Goal: Task Accomplishment & Management: Manage account settings

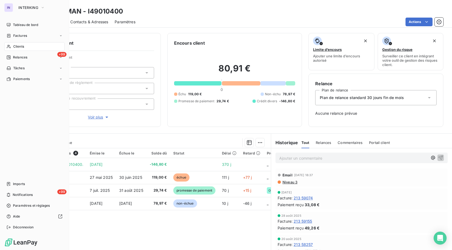
click at [15, 51] on nav "Tableau de bord Factures Clients +99 Relances Tâches Paiements" at bounding box center [34, 52] width 60 height 63
click at [18, 46] on span "Clients" at bounding box center [18, 46] width 11 height 5
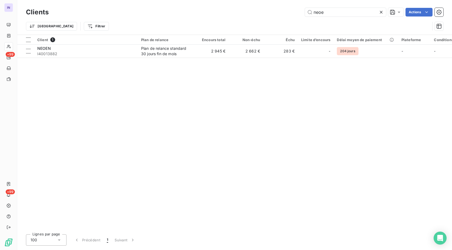
drag, startPoint x: 278, startPoint y: 12, endPoint x: 272, endPoint y: 10, distance: 6.9
click at [272, 10] on div "neoe Actions" at bounding box center [249, 12] width 388 height 9
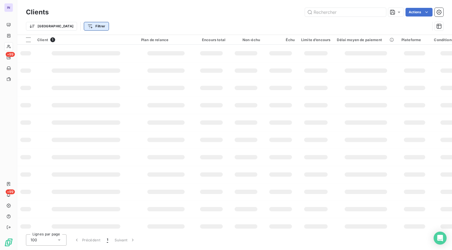
click at [65, 26] on html "IN +99 +99 Clients Actions Trier Filtrer Client 1 Plan de relance Encours total…" at bounding box center [226, 125] width 452 height 250
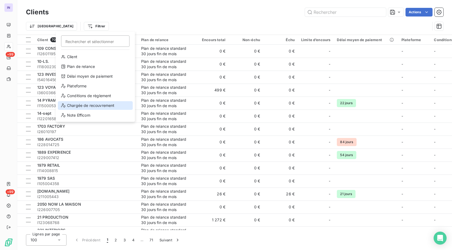
click at [76, 106] on div "Chargée de recouvrement" at bounding box center [95, 105] width 75 height 9
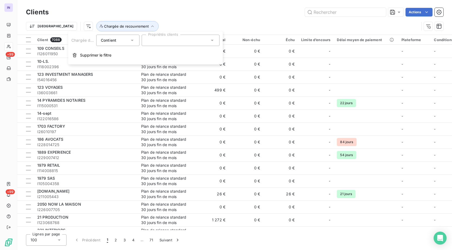
click at [156, 41] on div at bounding box center [181, 40] width 78 height 11
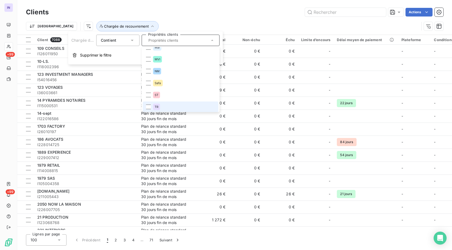
scroll to position [8, 0]
click at [148, 106] on div at bounding box center [148, 105] width 5 height 5
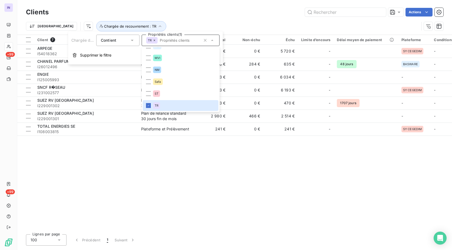
click at [241, 12] on div "Actions" at bounding box center [249, 12] width 388 height 9
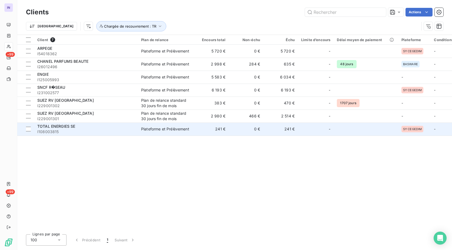
click at [131, 127] on div "TOTAL ENERGIES SE" at bounding box center [85, 125] width 97 height 5
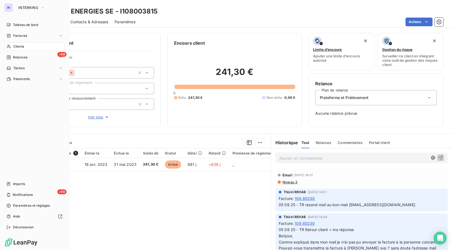
click at [19, 45] on span "Clients" at bounding box center [18, 46] width 11 height 5
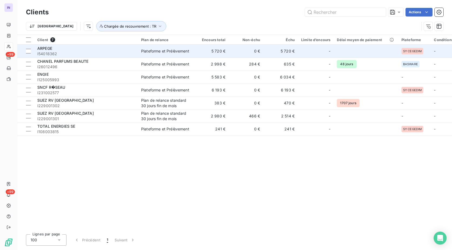
click at [233, 56] on td "0 €" at bounding box center [245, 51] width 35 height 13
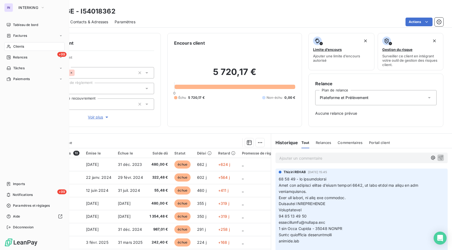
click at [22, 47] on span "Clients" at bounding box center [18, 46] width 11 height 5
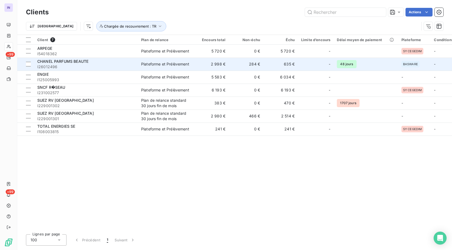
click at [92, 66] on span "I26012496" at bounding box center [85, 66] width 97 height 5
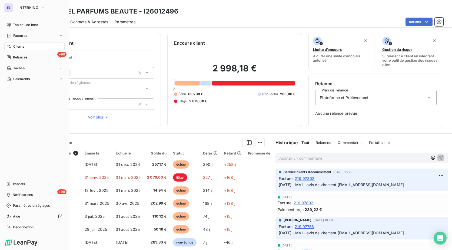
click at [25, 48] on div "Clients" at bounding box center [34, 46] width 60 height 9
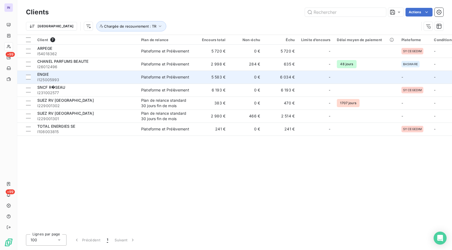
click at [89, 82] on td "ENGIE I125005993" at bounding box center [86, 76] width 104 height 13
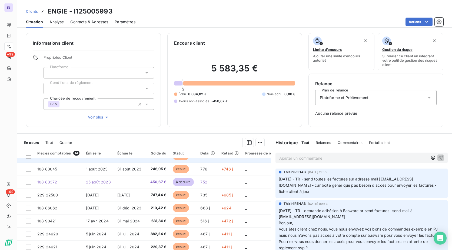
scroll to position [90, 0]
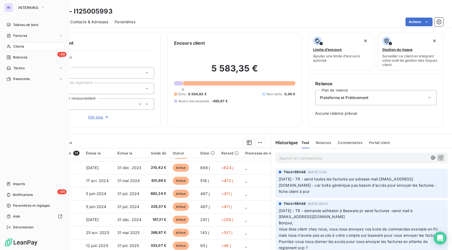
click at [19, 45] on span "Clients" at bounding box center [18, 46] width 11 height 5
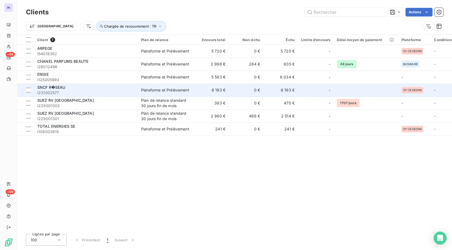
click at [72, 94] on span "I231002577" at bounding box center [85, 92] width 97 height 5
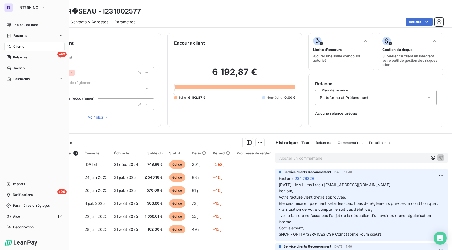
click at [18, 48] on span "Clients" at bounding box center [18, 46] width 11 height 5
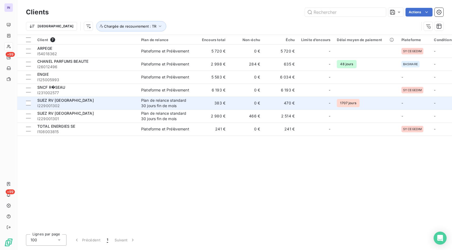
click at [71, 104] on span "I229001302" at bounding box center [85, 105] width 97 height 5
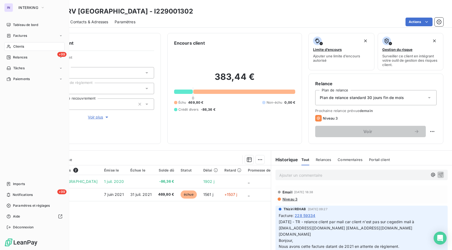
click at [20, 49] on div "Clients" at bounding box center [34, 46] width 60 height 9
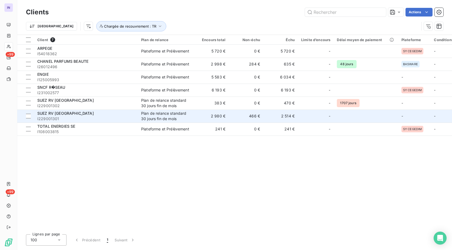
click at [81, 119] on span "I229001301" at bounding box center [85, 118] width 97 height 5
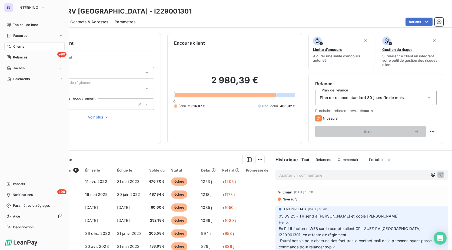
click at [21, 45] on span "Clients" at bounding box center [18, 46] width 11 height 5
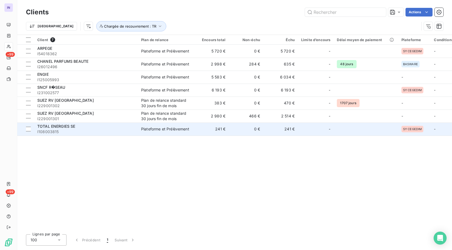
click at [85, 131] on span "I108003815" at bounding box center [85, 131] width 97 height 5
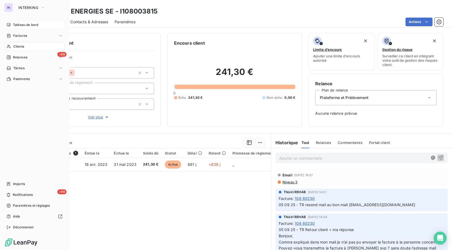
click at [21, 27] on div "Tableau de bord" at bounding box center [34, 25] width 60 height 9
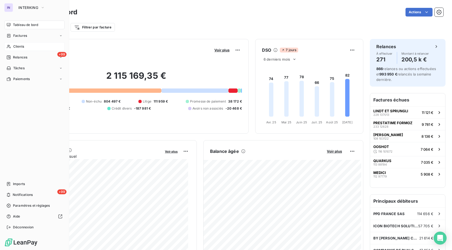
click at [12, 47] on div "Clients" at bounding box center [34, 46] width 60 height 9
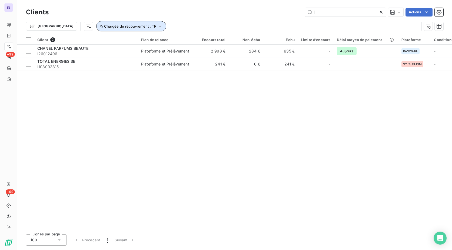
click at [107, 23] on button "Chargée de recouvrement : TR" at bounding box center [131, 26] width 70 height 10
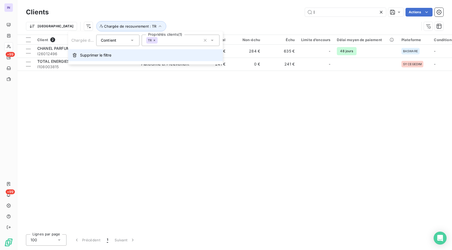
click at [100, 55] on span "Supprimer le filtre" at bounding box center [95, 54] width 31 height 5
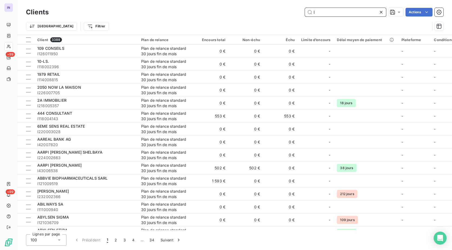
click at [318, 15] on input "l" at bounding box center [345, 12] width 81 height 9
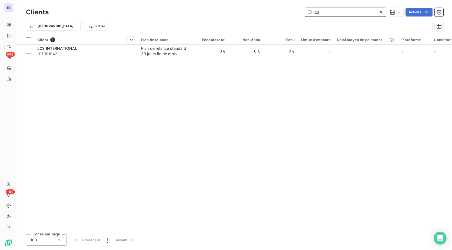
type input "lcs"
click at [127, 44] on div at bounding box center [86, 44] width 104 height 0
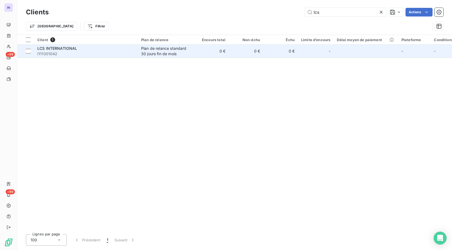
click at [125, 52] on span "I111001042" at bounding box center [85, 53] width 97 height 5
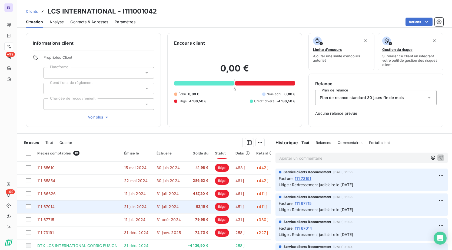
scroll to position [19, 0]
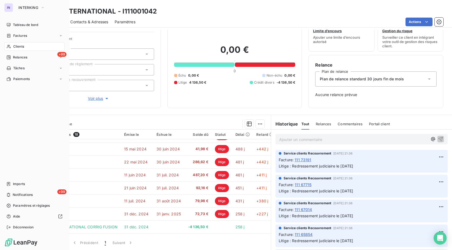
drag, startPoint x: 15, startPoint y: 47, endPoint x: 50, endPoint y: 45, distance: 35.4
click at [15, 47] on span "Clients" at bounding box center [18, 46] width 11 height 5
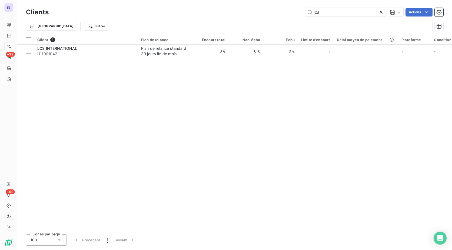
drag, startPoint x: 323, startPoint y: 11, endPoint x: 275, endPoint y: 14, distance: 48.1
click at [275, 14] on div "lcs Actions" at bounding box center [249, 12] width 388 height 9
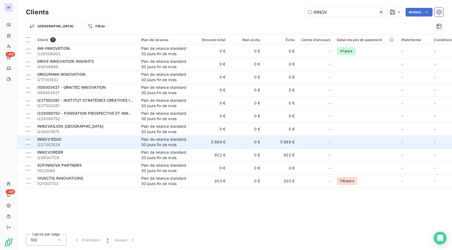
type input "INNOV"
click at [67, 141] on div "INNOV'EDUC" at bounding box center [85, 138] width 97 height 5
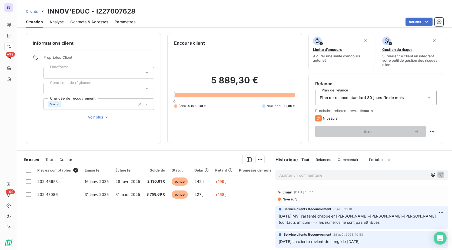
click at [56, 104] on icon at bounding box center [57, 103] width 3 height 3
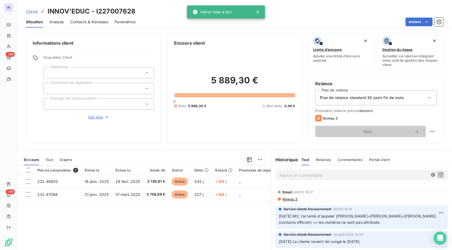
click at [59, 87] on div at bounding box center [98, 88] width 110 height 11
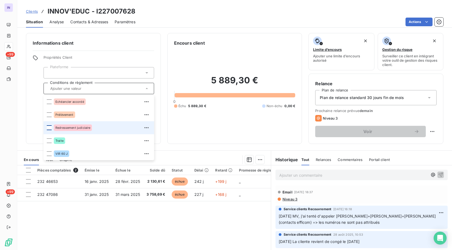
click at [48, 128] on div at bounding box center [49, 127] width 5 height 5
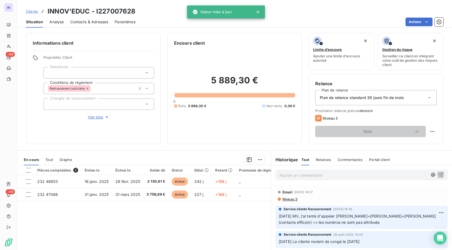
click at [332, 95] on span "Plan de relance standard 30 jours fin de mois" at bounding box center [361, 97] width 84 height 5
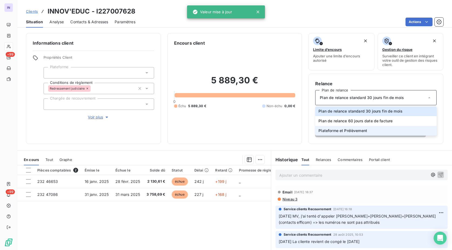
click at [330, 128] on span "Plateforme et Prélèvement" at bounding box center [342, 130] width 49 height 5
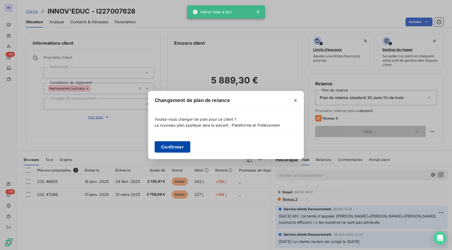
click at [177, 148] on button "Confirmer" at bounding box center [172, 146] width 36 height 11
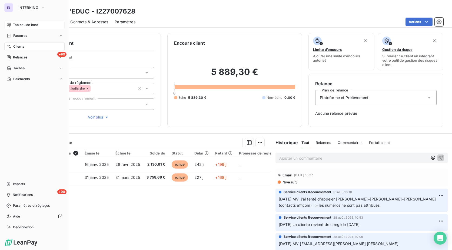
click at [22, 26] on span "Tableau de bord" at bounding box center [25, 24] width 25 height 5
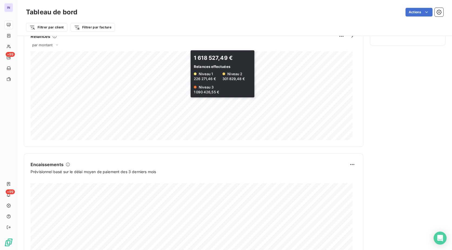
scroll to position [277, 0]
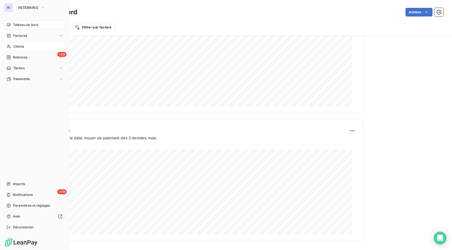
click at [24, 47] on span "Clients" at bounding box center [18, 46] width 11 height 5
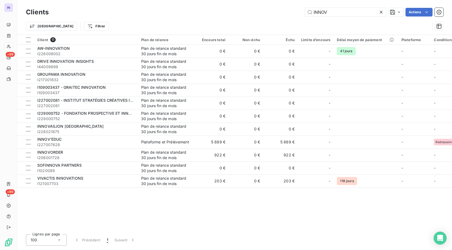
drag, startPoint x: 332, startPoint y: 14, endPoint x: 280, endPoint y: 13, distance: 51.6
click at [280, 13] on div "INNOV Actions" at bounding box center [249, 12] width 388 height 9
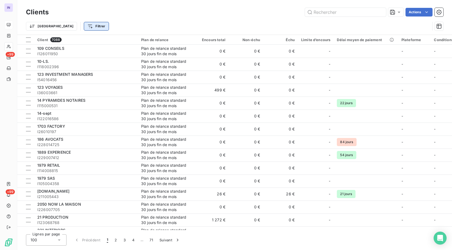
click at [74, 25] on html "IN +99 +99 Clients Actions Trier Filtrer Client 7088 Plan de relance Encours to…" at bounding box center [226, 125] width 452 height 250
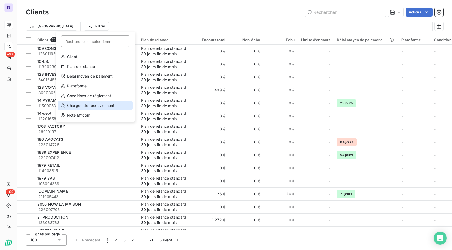
click at [86, 106] on div "Chargée de recouvrement" at bounding box center [95, 105] width 75 height 9
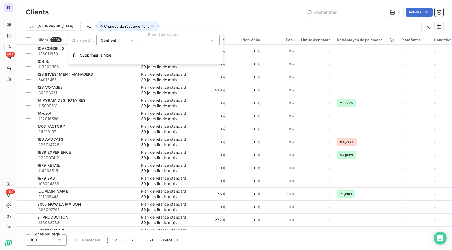
click at [153, 39] on div at bounding box center [181, 40] width 78 height 11
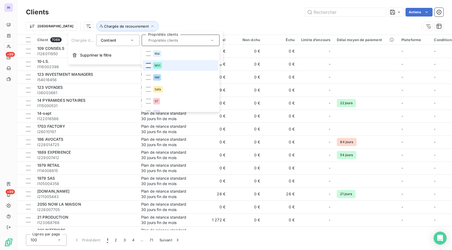
click at [149, 65] on div at bounding box center [148, 65] width 5 height 5
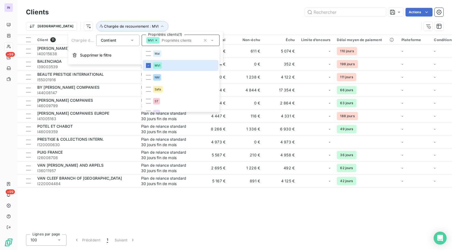
click at [209, 22] on div "Trier Chargée de recouvrement : MVI" at bounding box center [222, 26] width 393 height 10
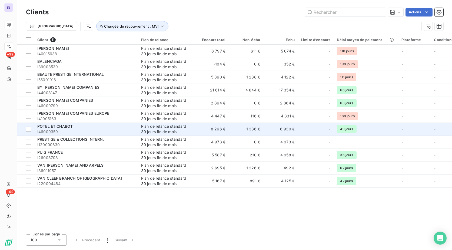
click at [75, 130] on span "I46009359" at bounding box center [85, 131] width 97 height 5
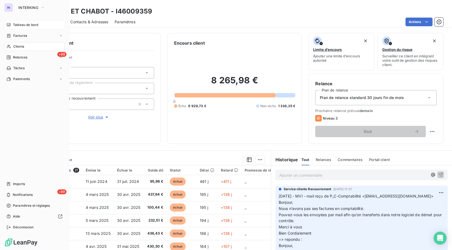
click at [22, 48] on span "Clients" at bounding box center [18, 46] width 11 height 5
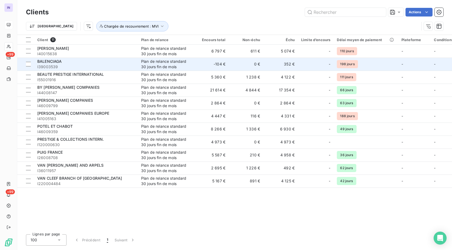
click at [86, 64] on span "I39003539" at bounding box center [85, 66] width 97 height 5
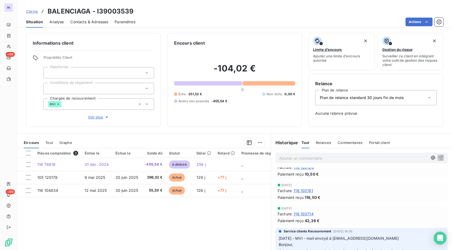
scroll to position [135, 0]
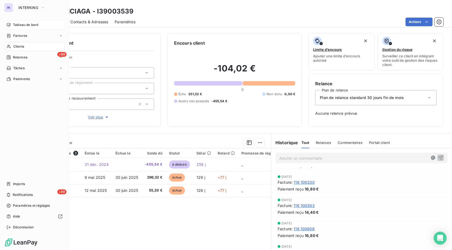
click at [18, 48] on span "Clients" at bounding box center [18, 46] width 11 height 5
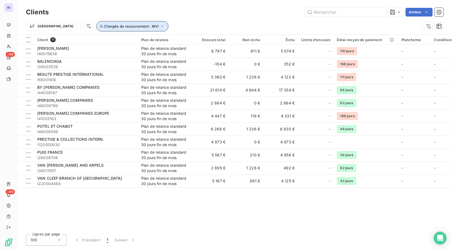
click at [104, 25] on span "Chargée de recouvrement : MVI" at bounding box center [131, 26] width 54 height 4
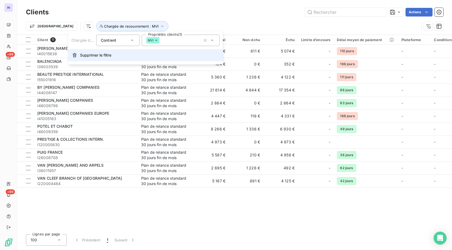
click at [102, 58] on span "Supprimer le filtre" at bounding box center [95, 54] width 31 height 5
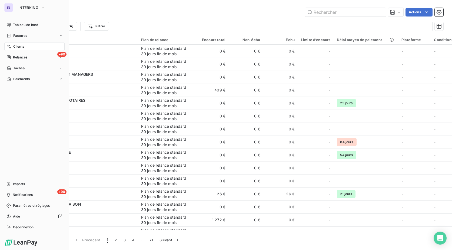
drag, startPoint x: 17, startPoint y: 25, endPoint x: 60, endPoint y: 41, distance: 45.8
click at [17, 25] on span "Tableau de bord" at bounding box center [25, 24] width 25 height 5
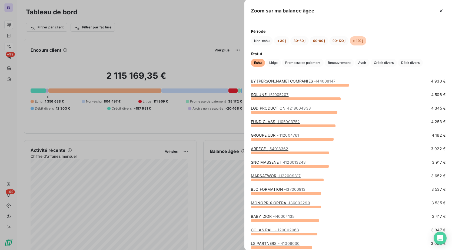
scroll to position [135, 0]
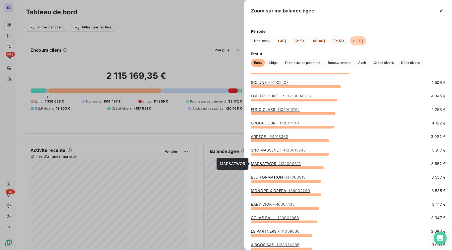
click at [270, 161] on link "MARSATWOR - I122009317" at bounding box center [276, 163] width 50 height 5
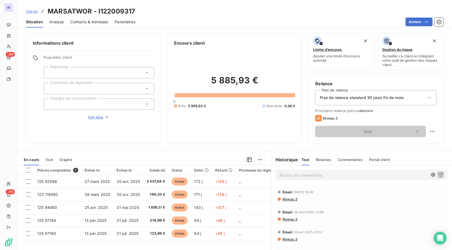
click at [70, 103] on div at bounding box center [98, 103] width 110 height 11
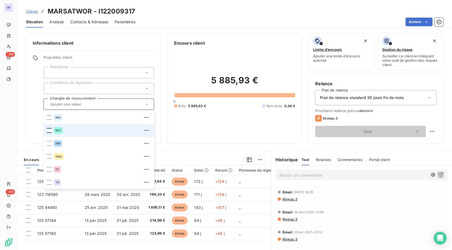
click at [48, 132] on div at bounding box center [49, 130] width 5 height 5
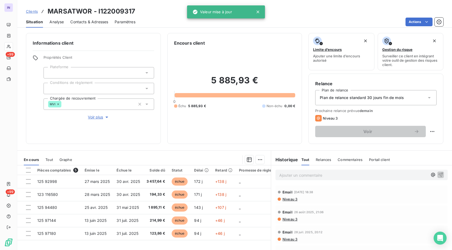
click at [185, 125] on div "5 885,93 € 0 Échu 5 885,93 € Non-échu 0,00 €" at bounding box center [234, 91] width 121 height 91
